Goal: Information Seeking & Learning: Learn about a topic

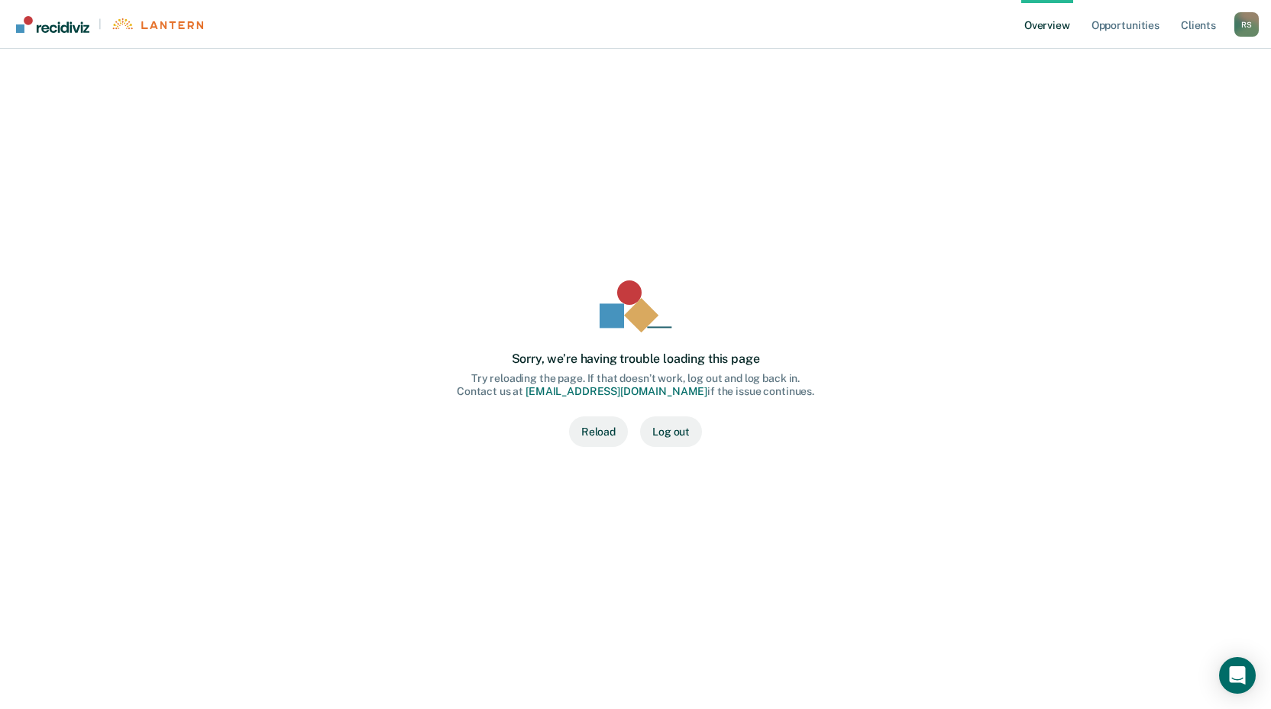
click at [615, 442] on button "Reload" at bounding box center [598, 431] width 59 height 31
click at [598, 439] on button "Reload" at bounding box center [598, 431] width 59 height 31
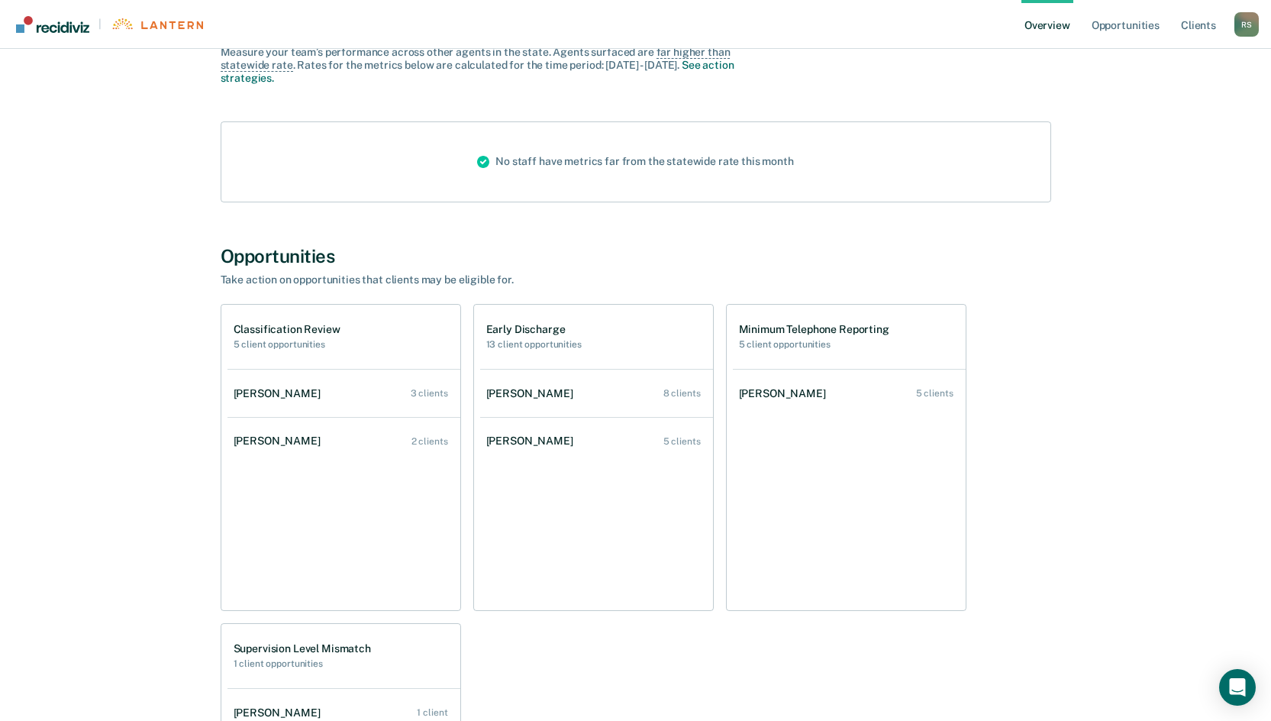
scroll to position [153, 0]
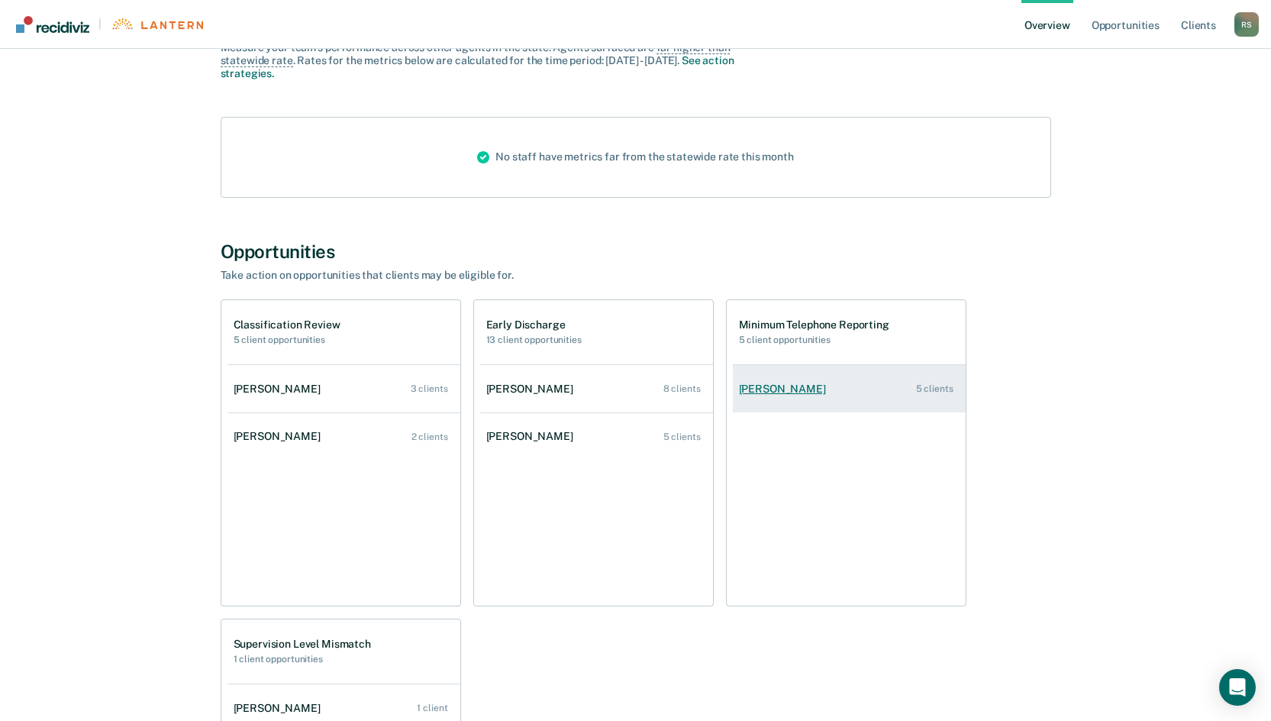
click at [799, 397] on link "Onva D Gentry 5 clients" at bounding box center [849, 389] width 233 height 44
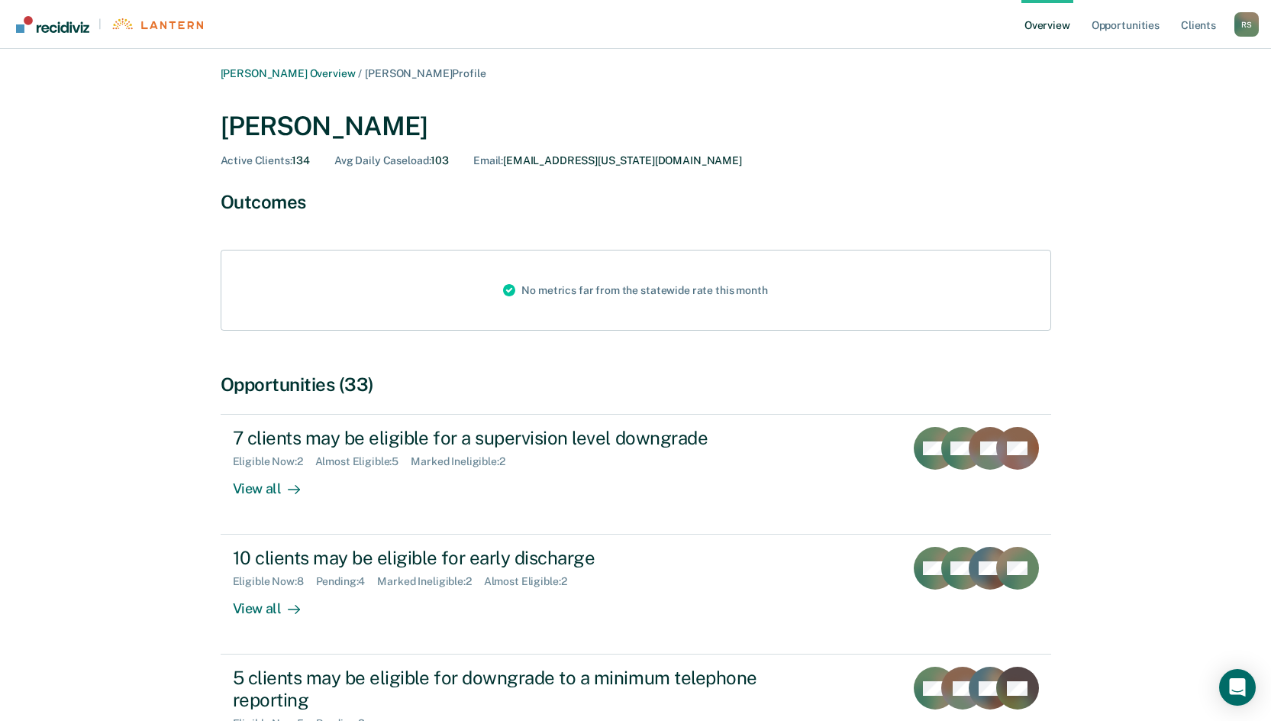
click at [1059, 27] on link "Overview" at bounding box center [1048, 24] width 52 height 49
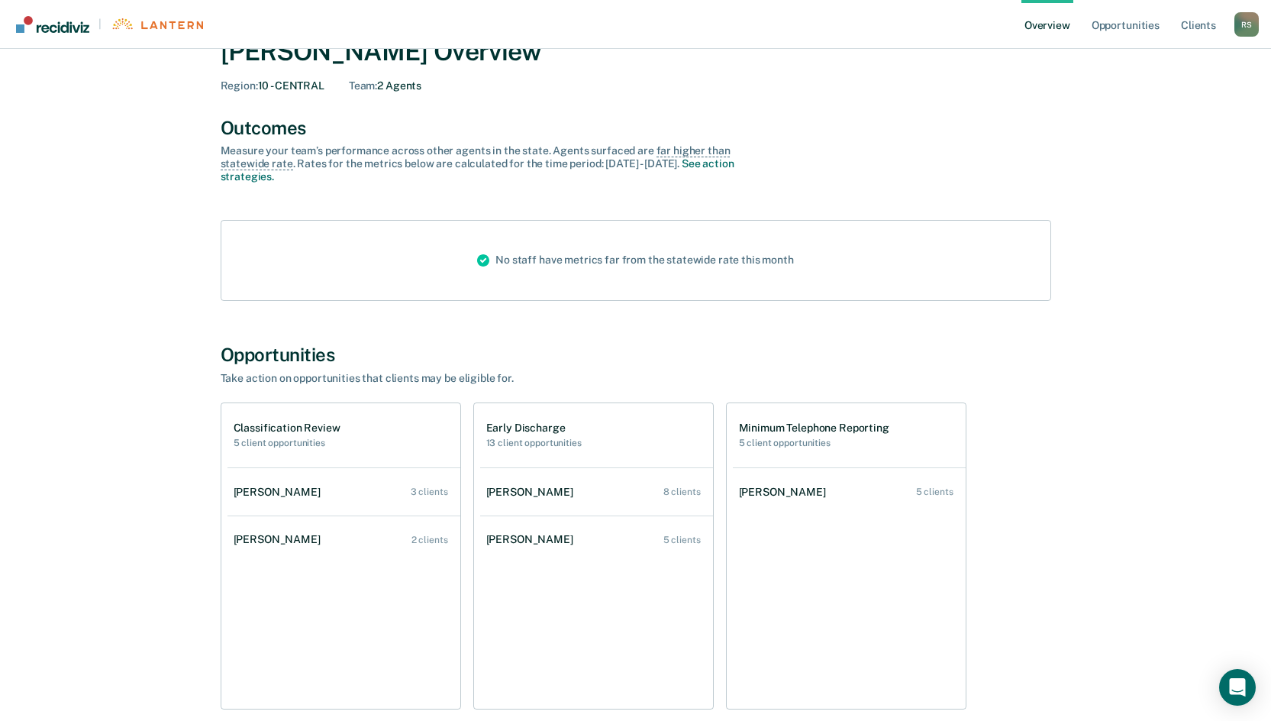
scroll to position [76, 0]
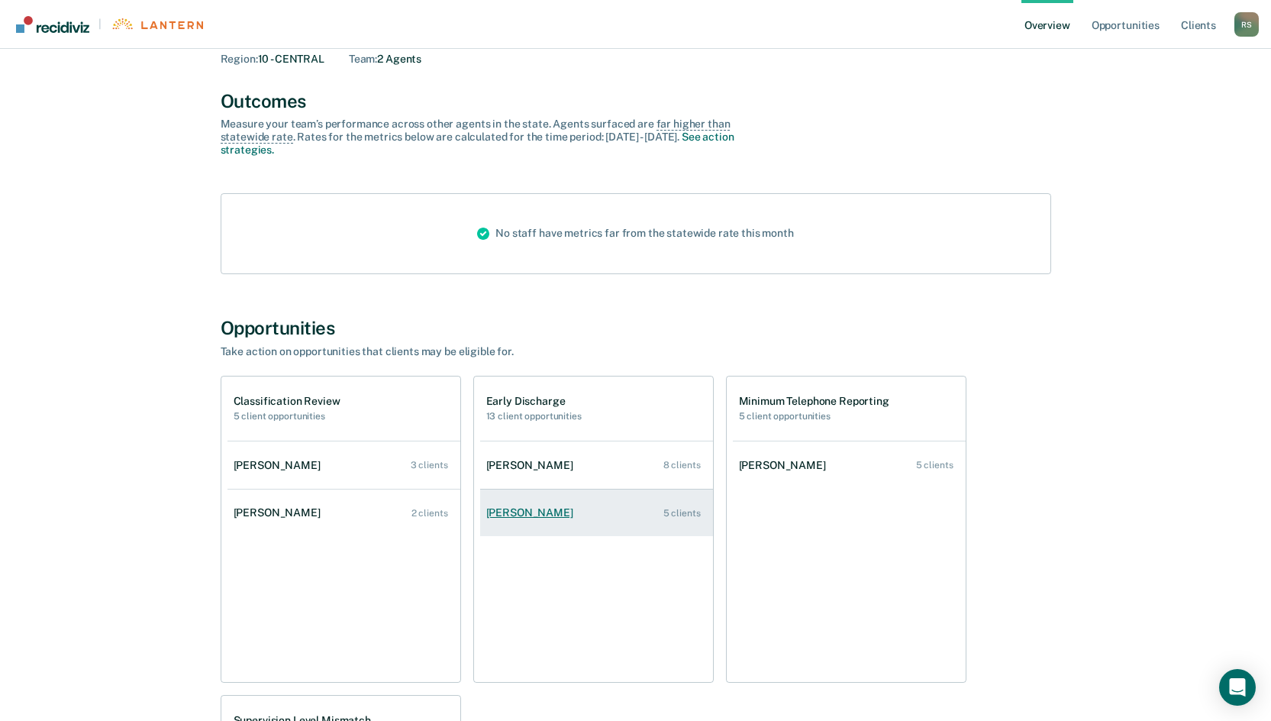
click at [561, 522] on link "Jasmine N Bowlson 5 clients" at bounding box center [596, 513] width 233 height 44
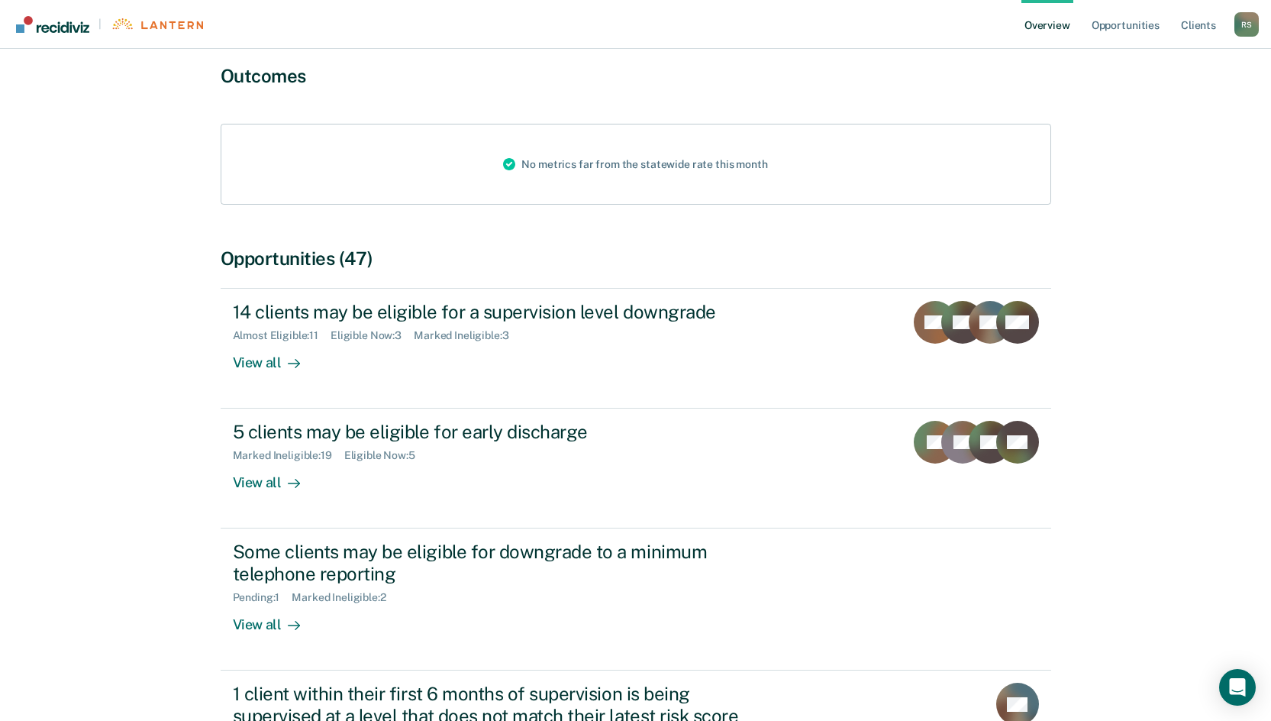
scroll to position [153, 0]
